Goal: Task Accomplishment & Management: Manage account settings

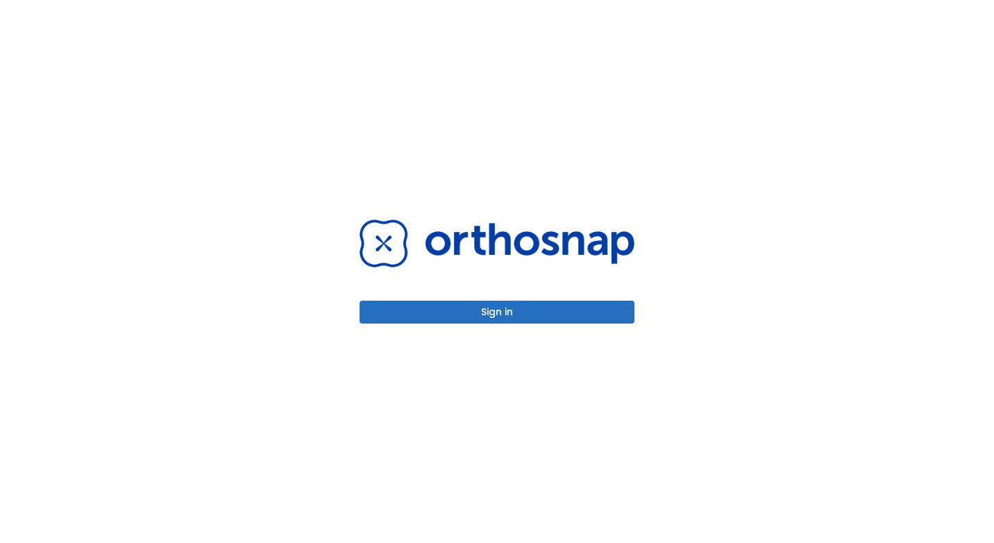
click at [450, 312] on button "Sign in" at bounding box center [497, 312] width 275 height 23
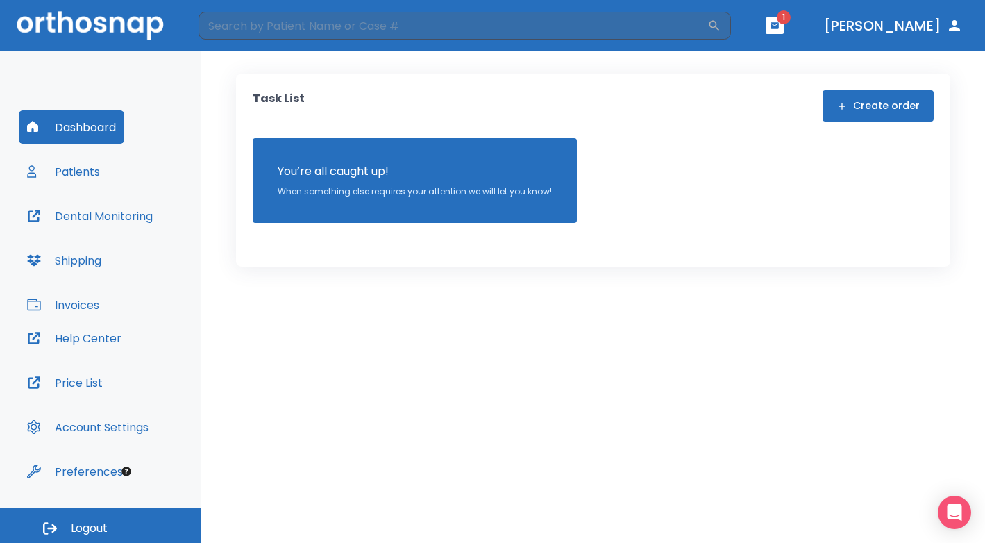
scroll to position [3, 0]
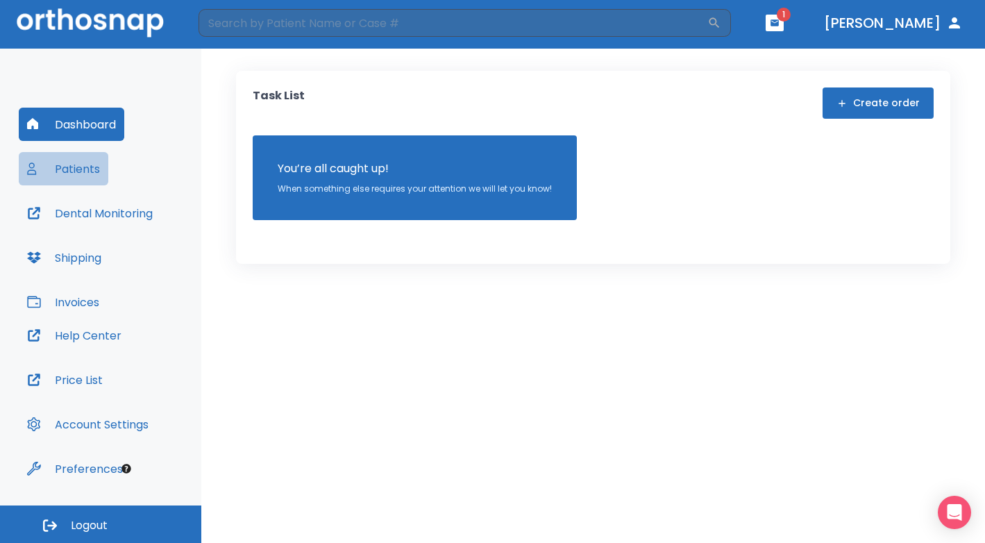
click at [64, 174] on button "Patients" at bounding box center [64, 168] width 90 height 33
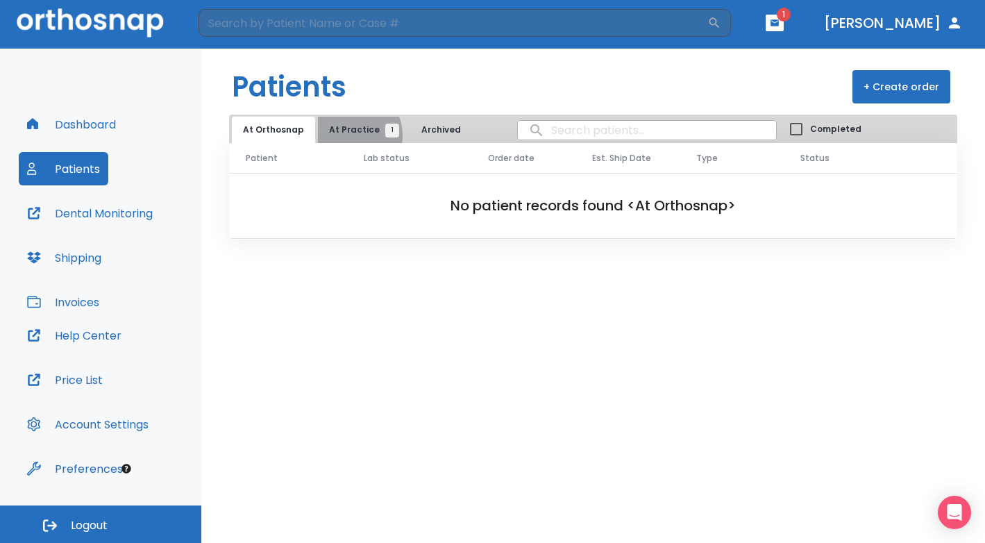
click at [345, 135] on span "At Practice 1" at bounding box center [360, 130] width 63 height 12
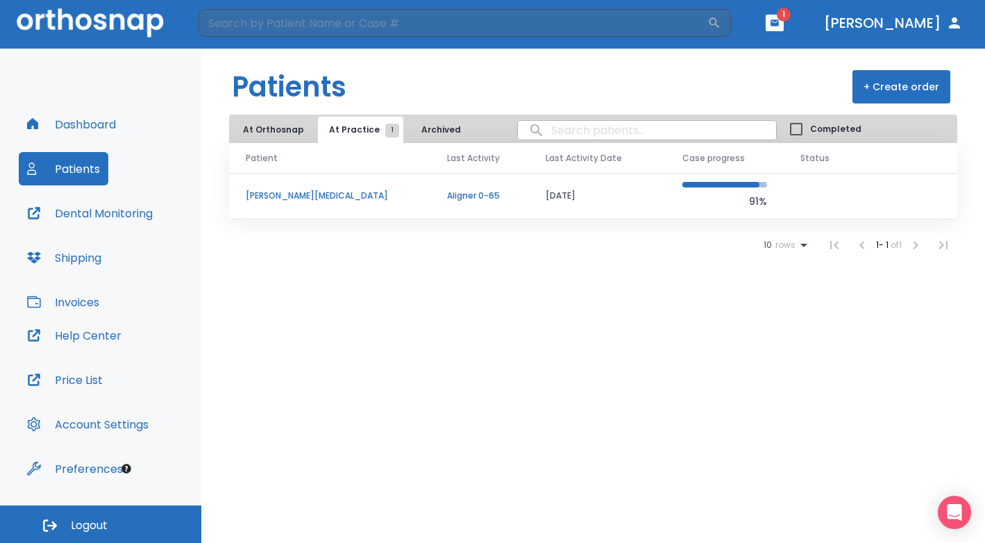
click at [742, 185] on span at bounding box center [717, 185] width 85 height 6
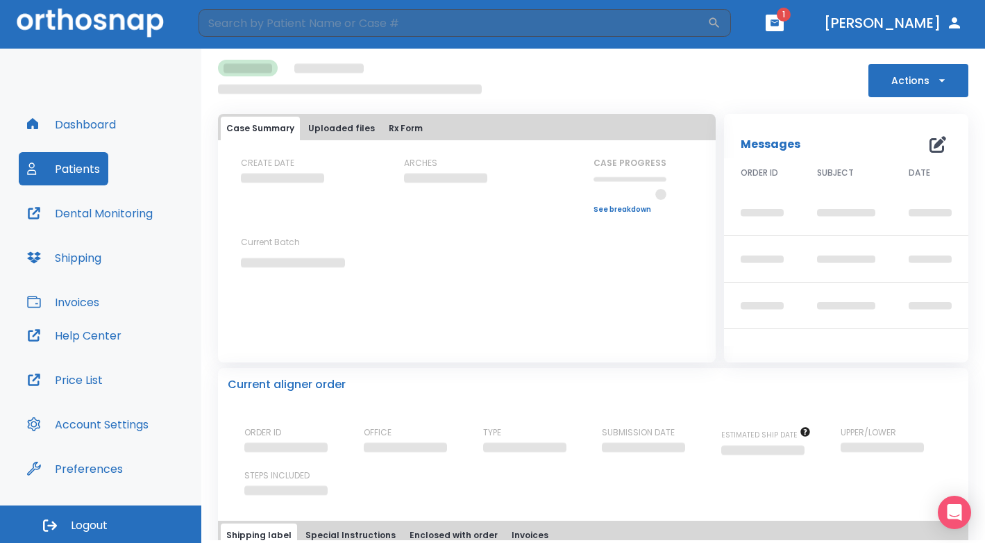
click at [359, 125] on button "Uploaded files" at bounding box center [342, 129] width 78 height 24
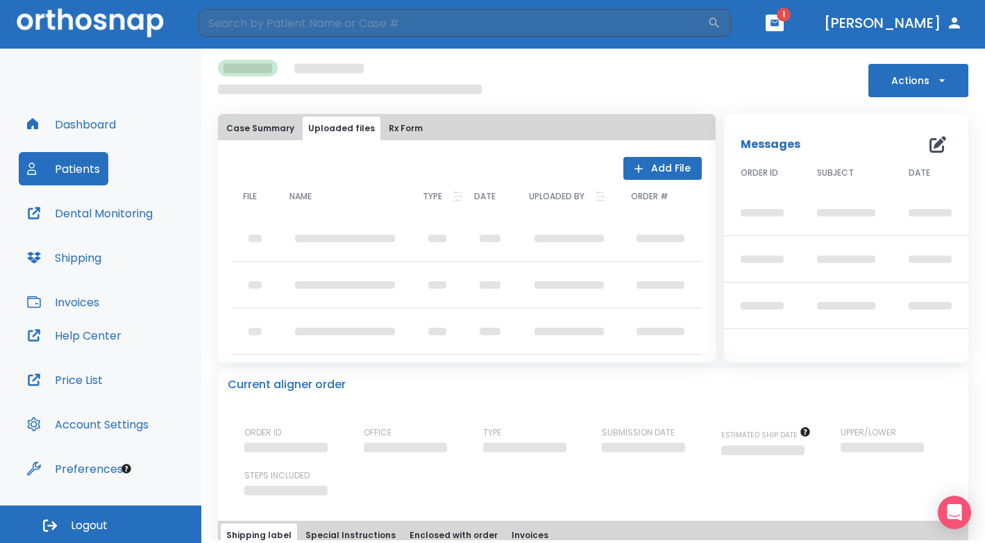
click at [246, 130] on button "Case Summary" at bounding box center [260, 129] width 79 height 24
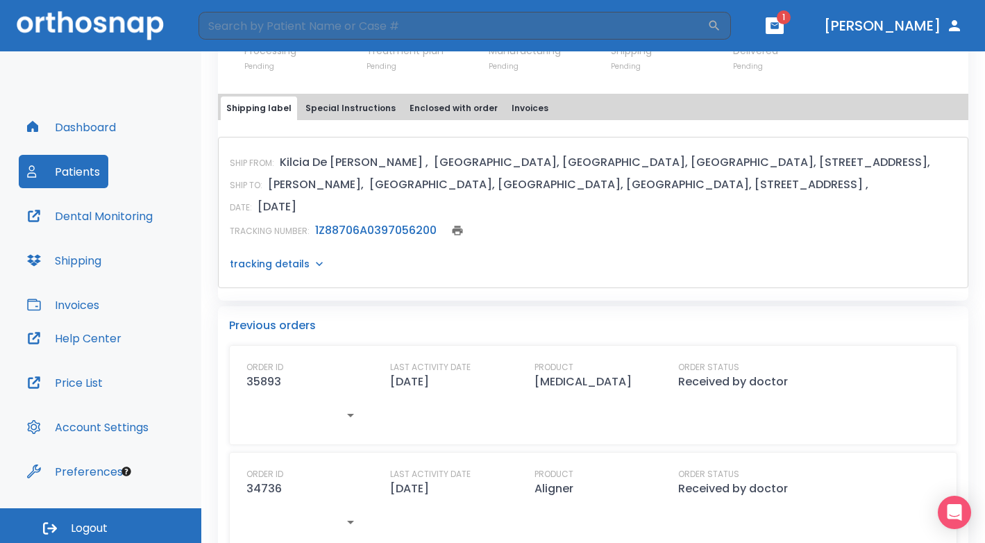
scroll to position [579, 0]
click at [292, 257] on p "tracking details" at bounding box center [270, 263] width 80 height 14
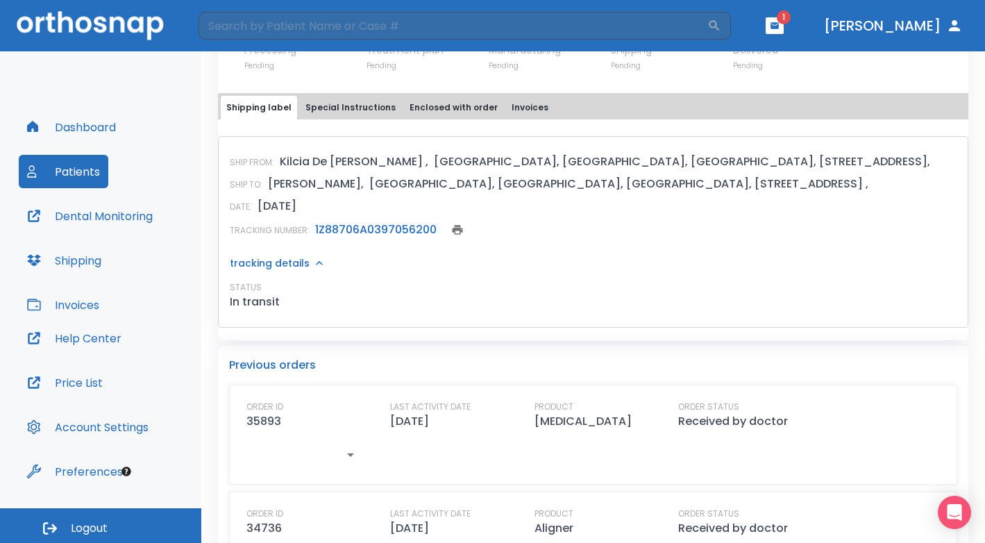
click at [345, 225] on link "1Z88706A0397056200" at bounding box center [375, 229] width 121 height 16
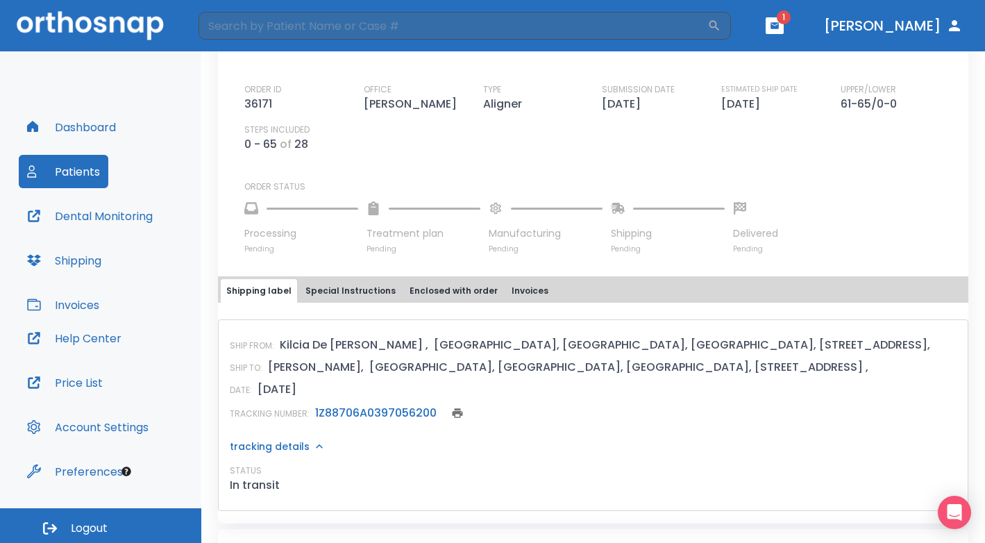
scroll to position [371, 0]
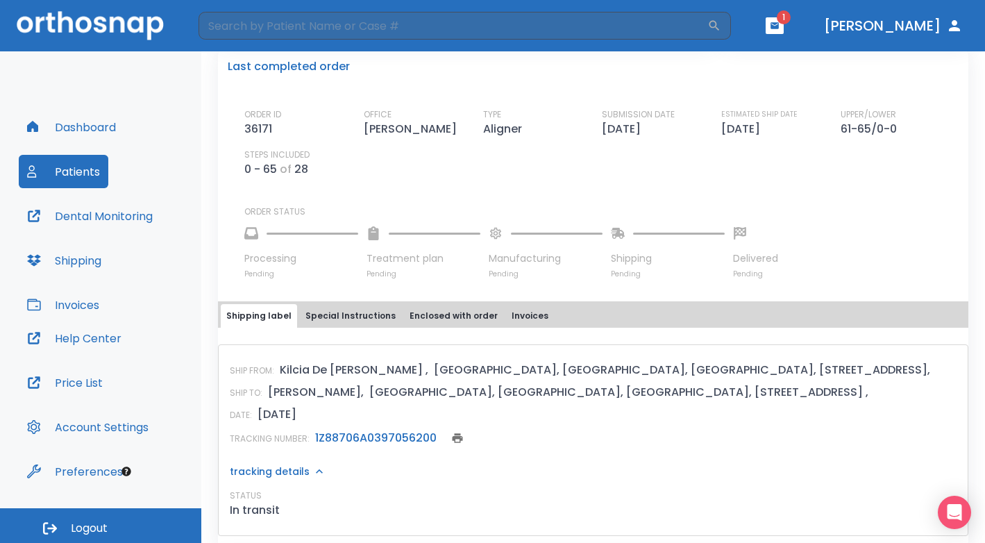
click at [356, 319] on button "Special Instructions" at bounding box center [350, 316] width 101 height 24
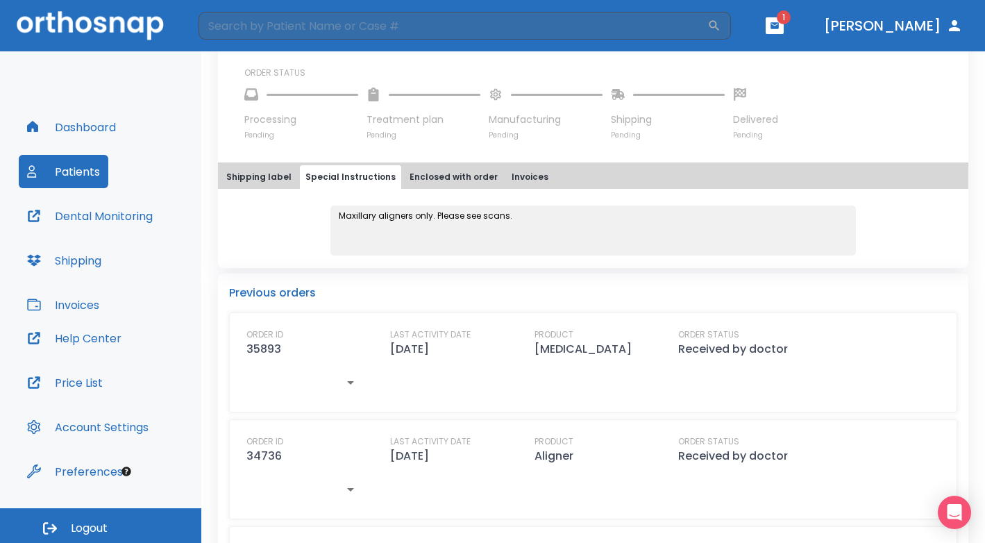
scroll to position [440, 0]
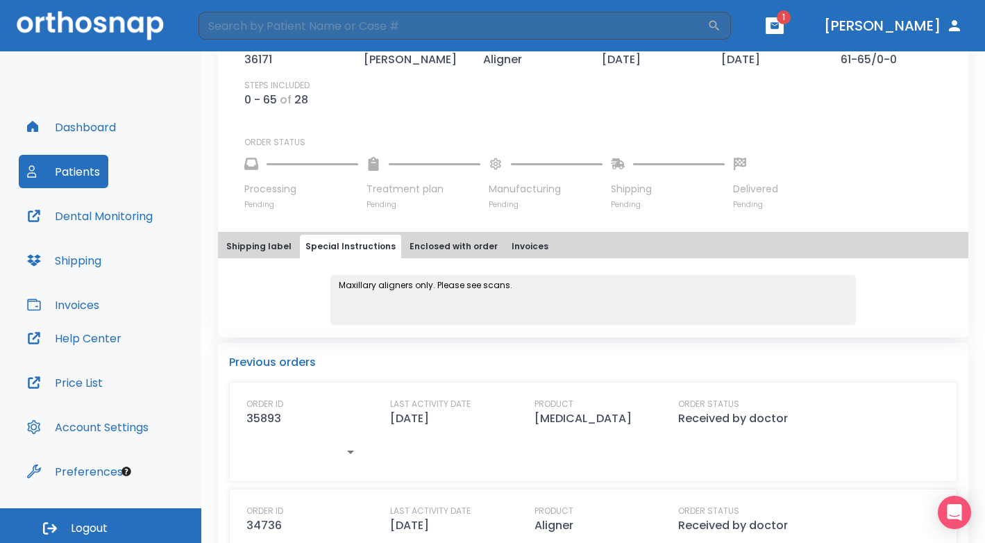
click at [456, 247] on button "Enclosed with order" at bounding box center [453, 247] width 99 height 24
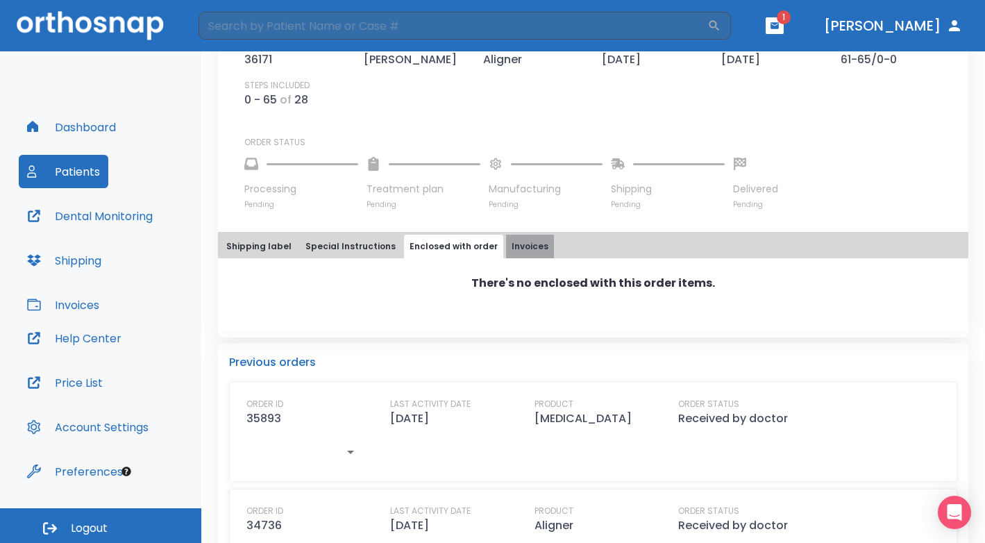
click at [506, 245] on button "Invoices" at bounding box center [530, 247] width 48 height 24
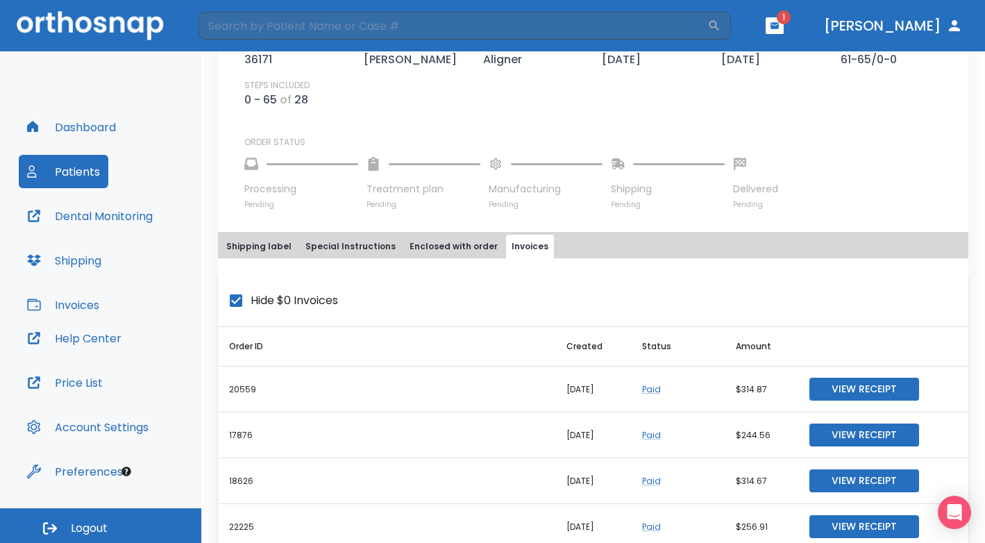
click at [253, 247] on button "Shipping label" at bounding box center [259, 247] width 76 height 24
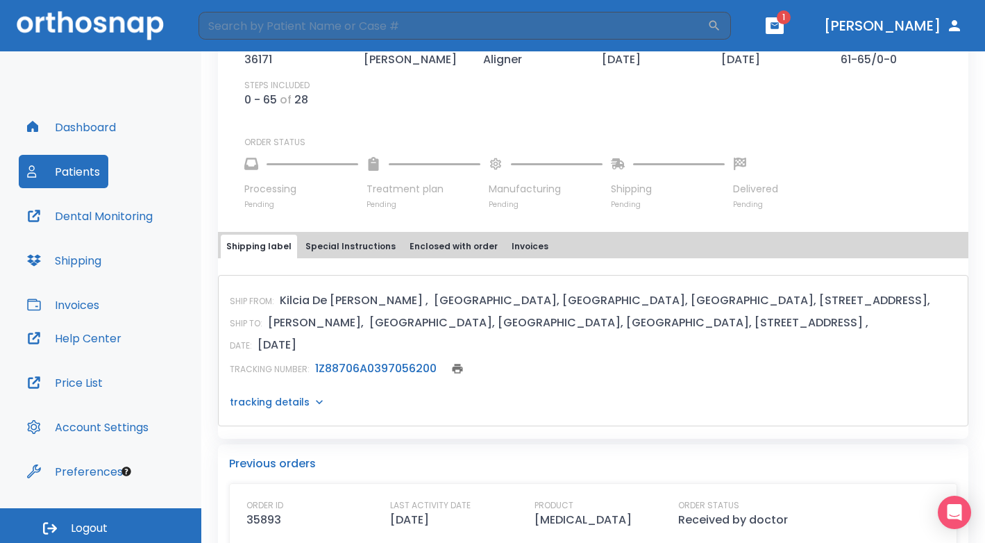
click at [523, 243] on button "Invoices" at bounding box center [530, 247] width 48 height 24
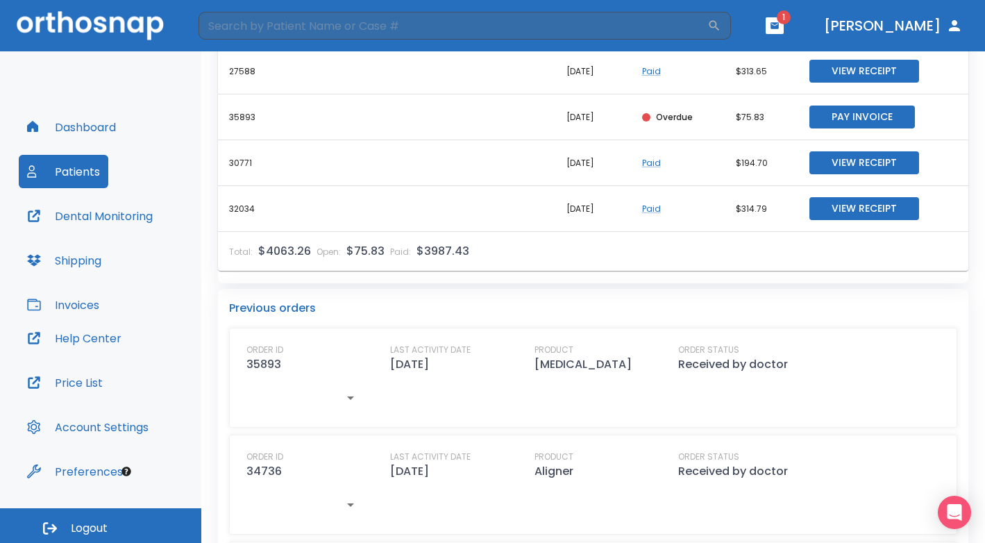
scroll to position [1065, 0]
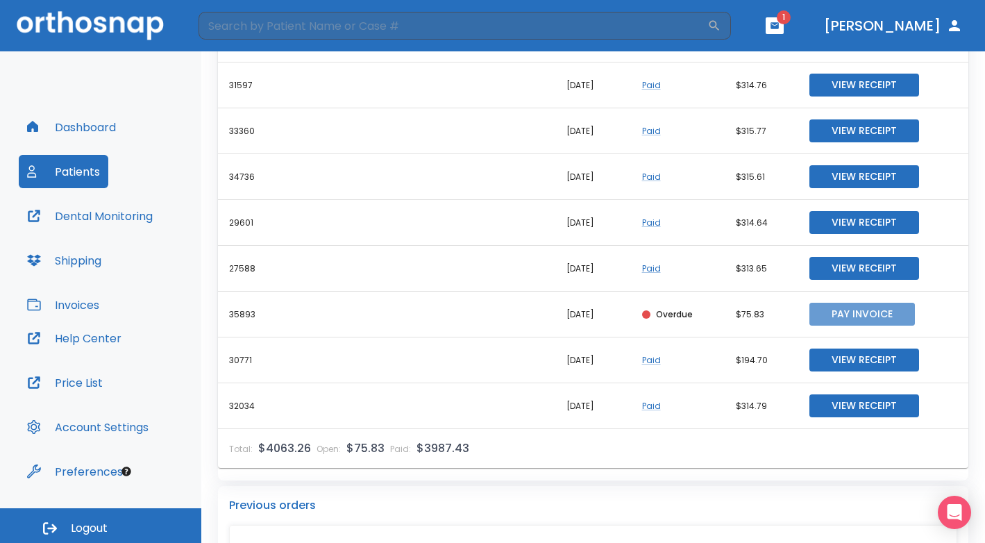
click at [858, 311] on button "Pay Invoice" at bounding box center [862, 314] width 106 height 23
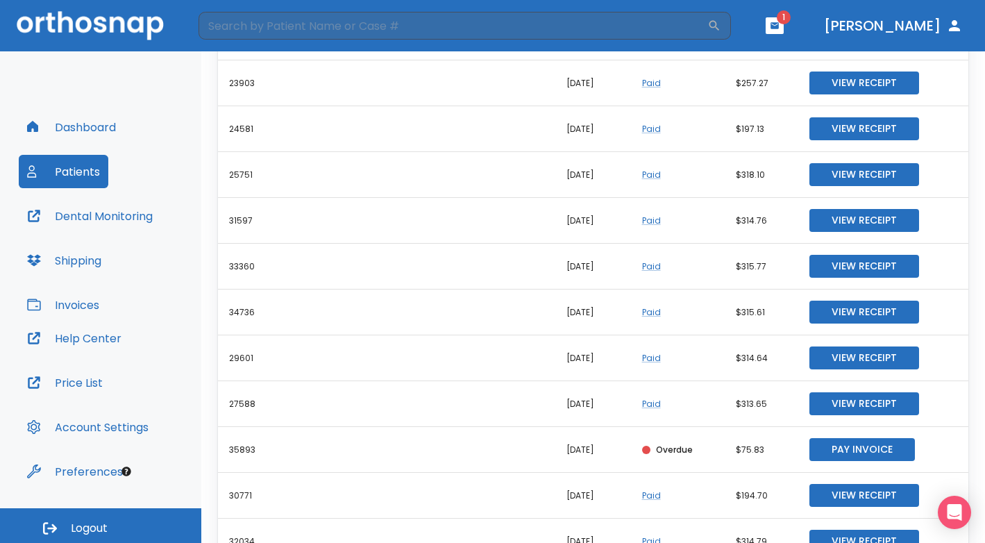
scroll to position [787, 0]
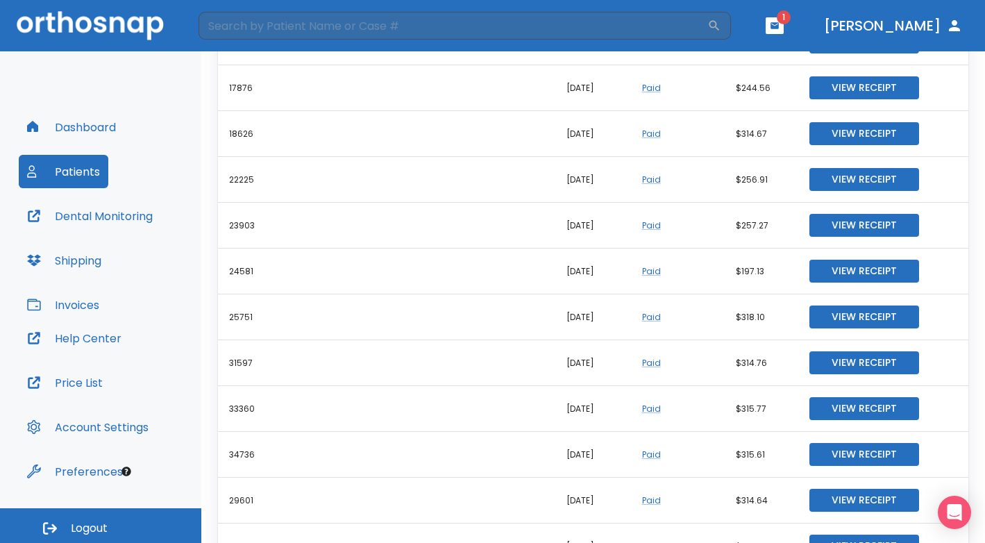
click at [896, 17] on button "[PERSON_NAME]" at bounding box center [893, 25] width 150 height 25
click at [954, 28] on icon "button" at bounding box center [954, 25] width 11 height 11
click at [879, 27] on button "[PERSON_NAME]" at bounding box center [893, 25] width 150 height 25
